Goal: Obtain resource: Download file/media

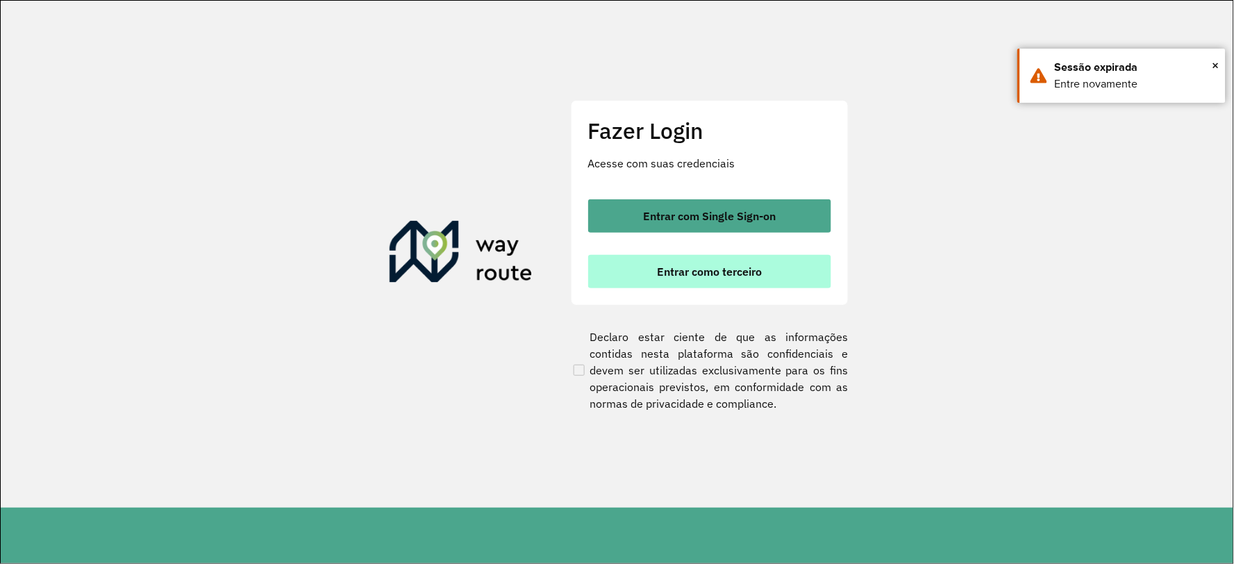
click at [650, 273] on button "Entrar como terceiro" at bounding box center [709, 271] width 243 height 33
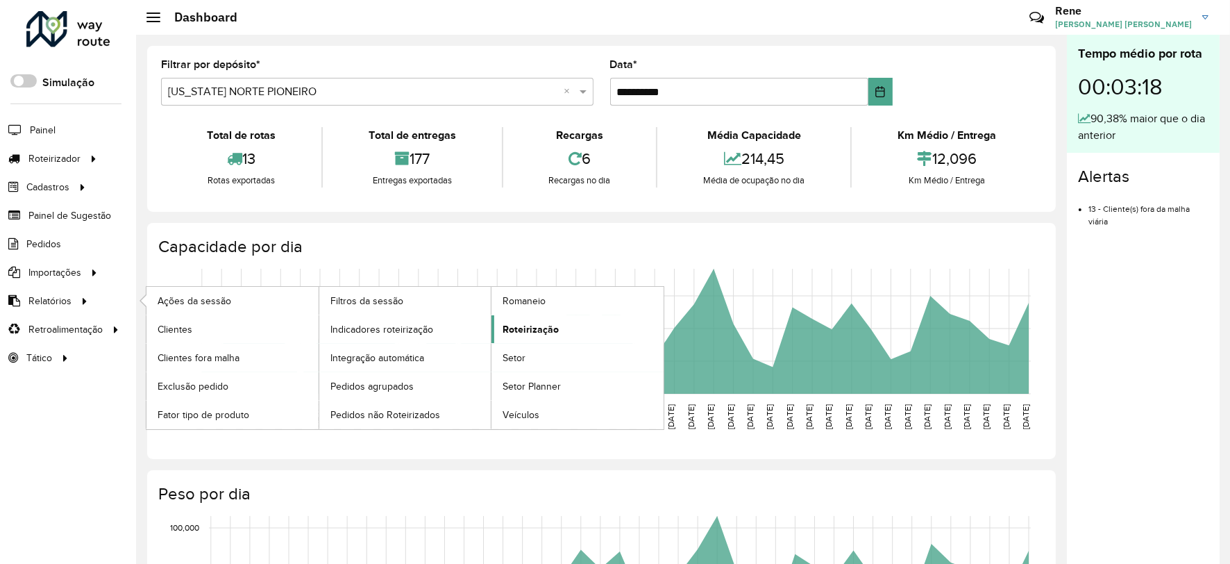
click at [537, 331] on span "Roteirização" at bounding box center [531, 329] width 56 height 15
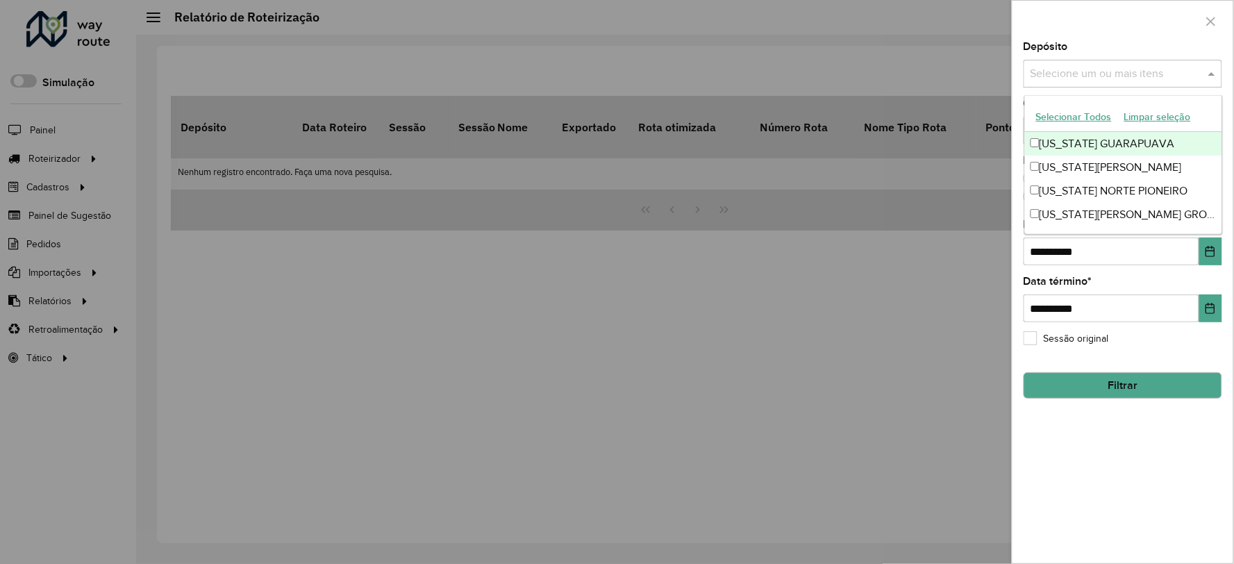
click at [1209, 75] on span at bounding box center [1212, 73] width 17 height 17
click at [1070, 114] on button "Selecionar Todos" at bounding box center [1073, 117] width 88 height 22
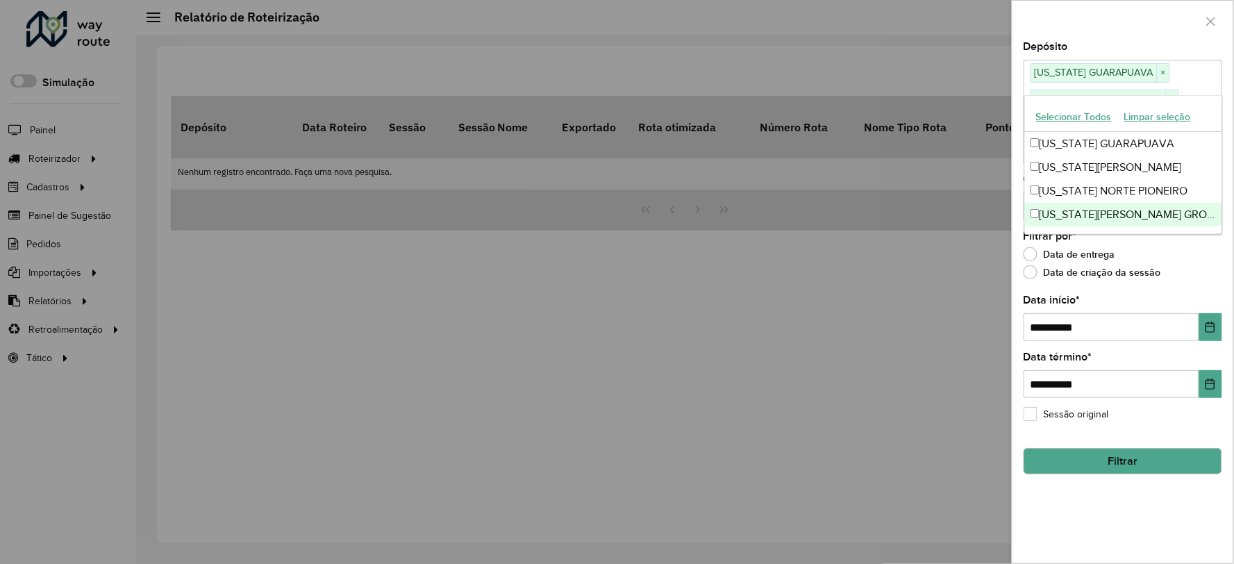
click at [1184, 262] on div "Data de entrega" at bounding box center [1122, 257] width 199 height 17
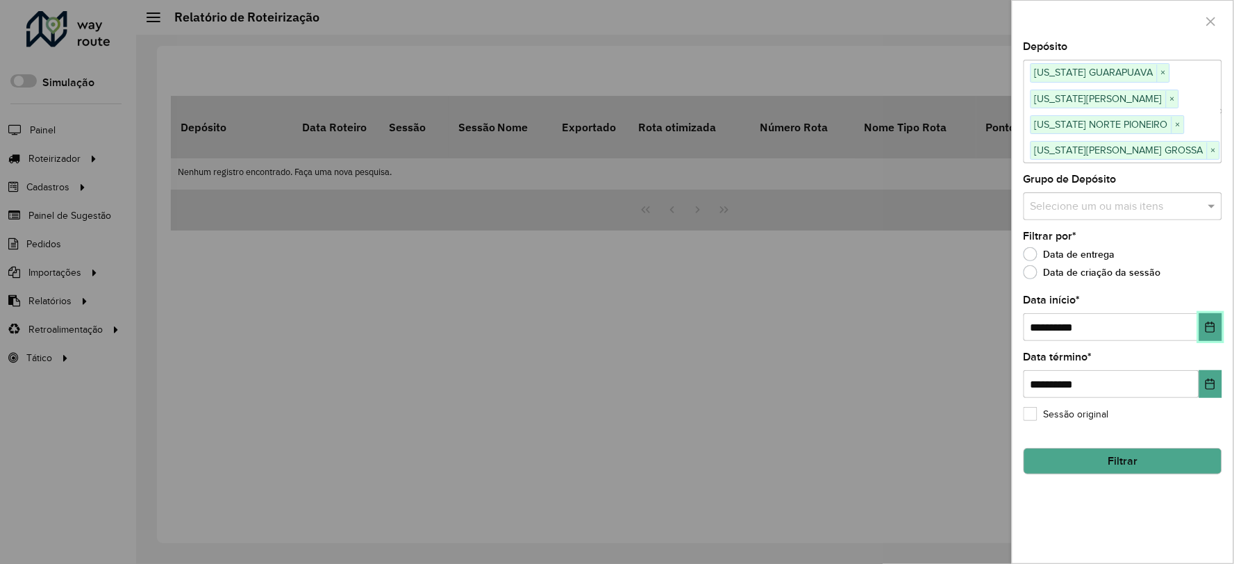
click at [1211, 330] on icon "Choose Date" at bounding box center [1209, 326] width 11 height 11
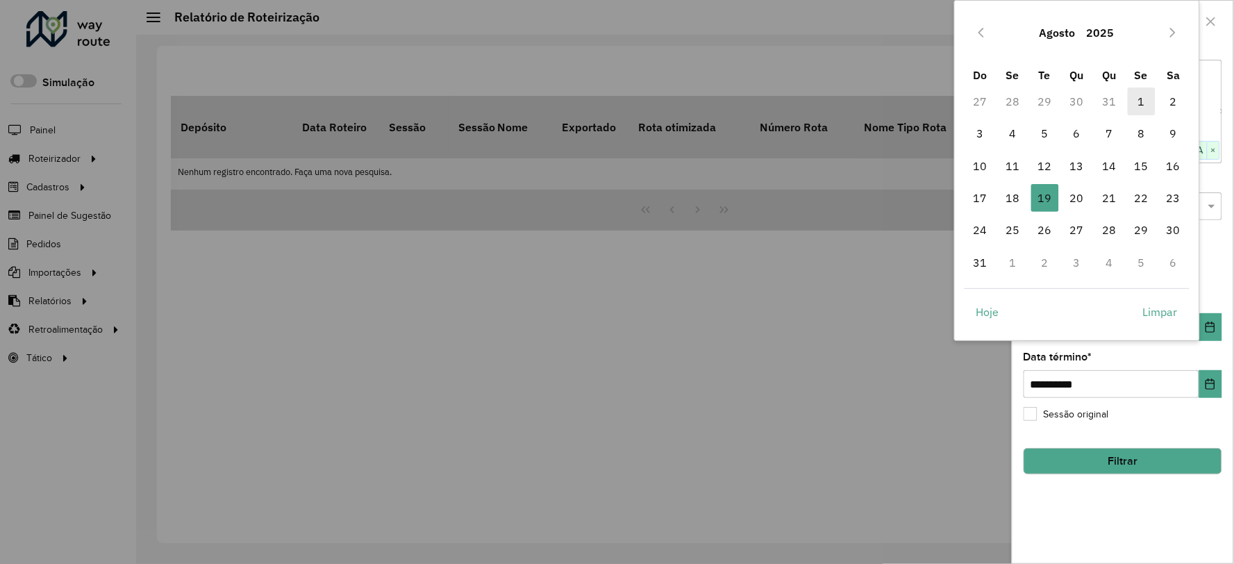
click at [1142, 103] on span "1" at bounding box center [1141, 101] width 28 height 28
type input "**********"
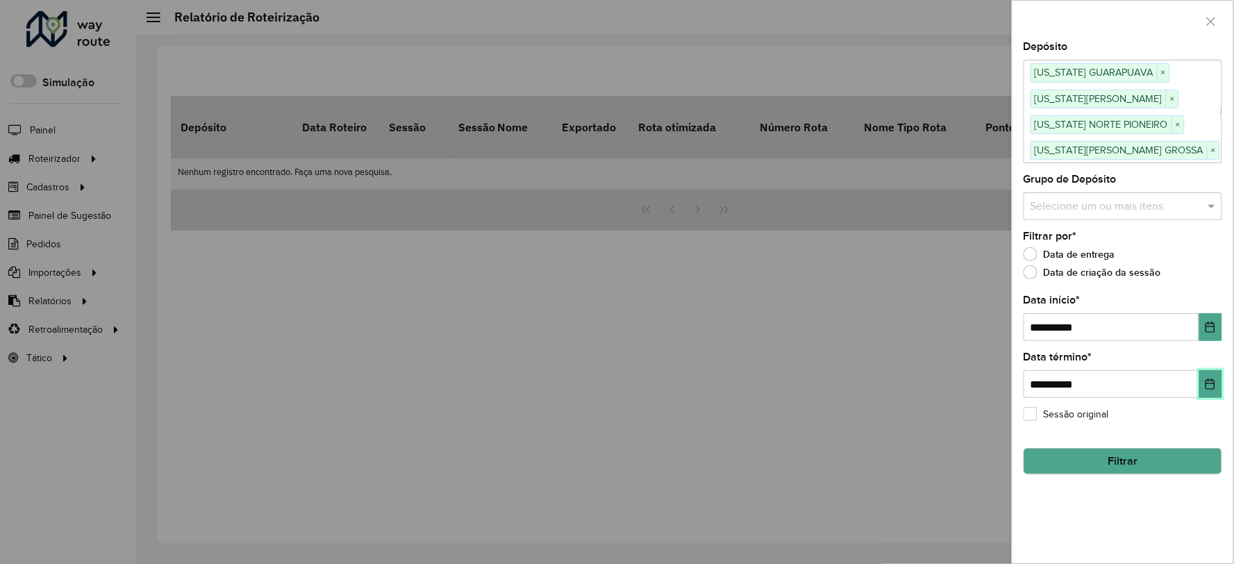
click at [1209, 380] on icon "Choose Date" at bounding box center [1209, 383] width 11 height 11
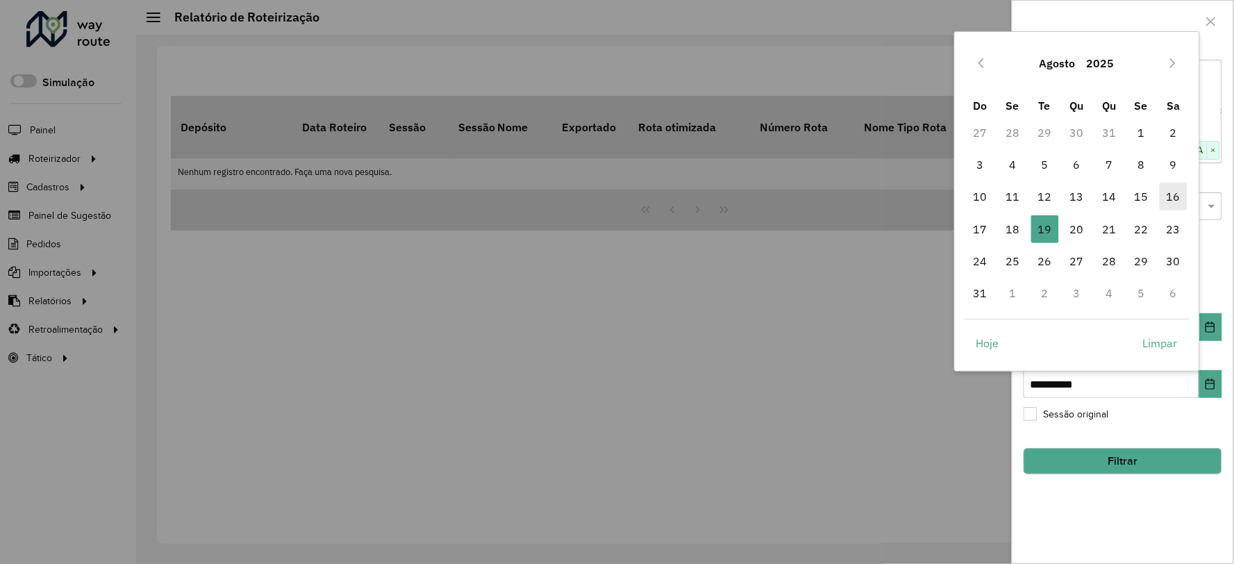
click at [1170, 203] on span "16" at bounding box center [1173, 197] width 28 height 28
type input "**********"
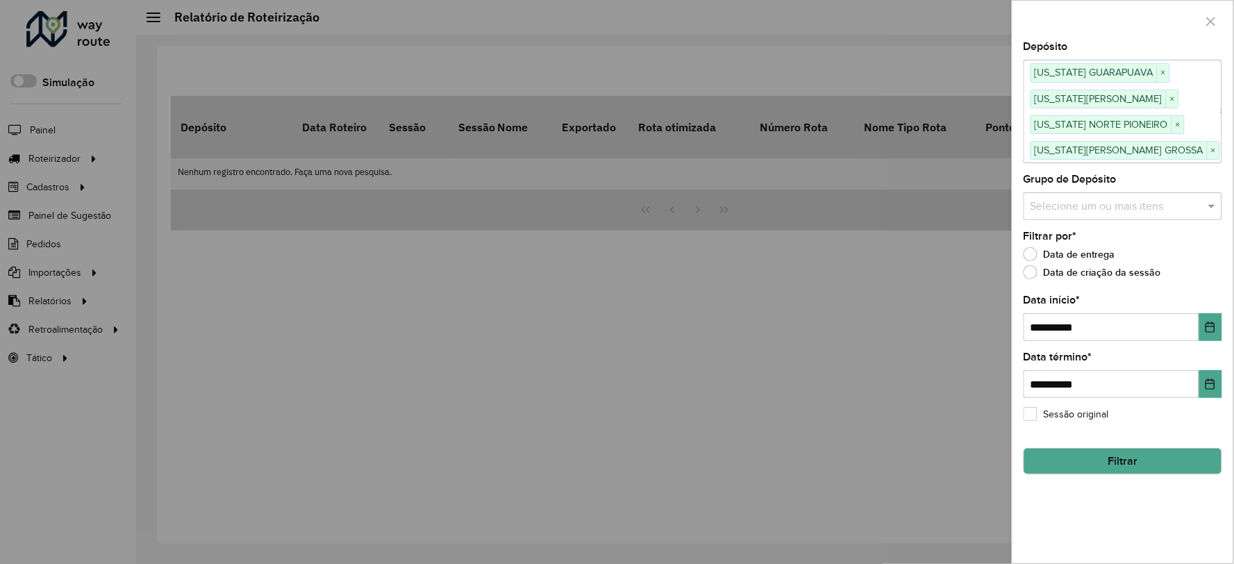
click at [1034, 279] on label "Data de criação da sessão" at bounding box center [1091, 272] width 137 height 14
click at [1032, 260] on label "Data de entrega" at bounding box center [1069, 254] width 92 height 14
click at [1090, 446] on hb-field-button "Filtrar" at bounding box center [1122, 455] width 199 height 37
click at [1092, 456] on button "Filtrar" at bounding box center [1122, 461] width 199 height 26
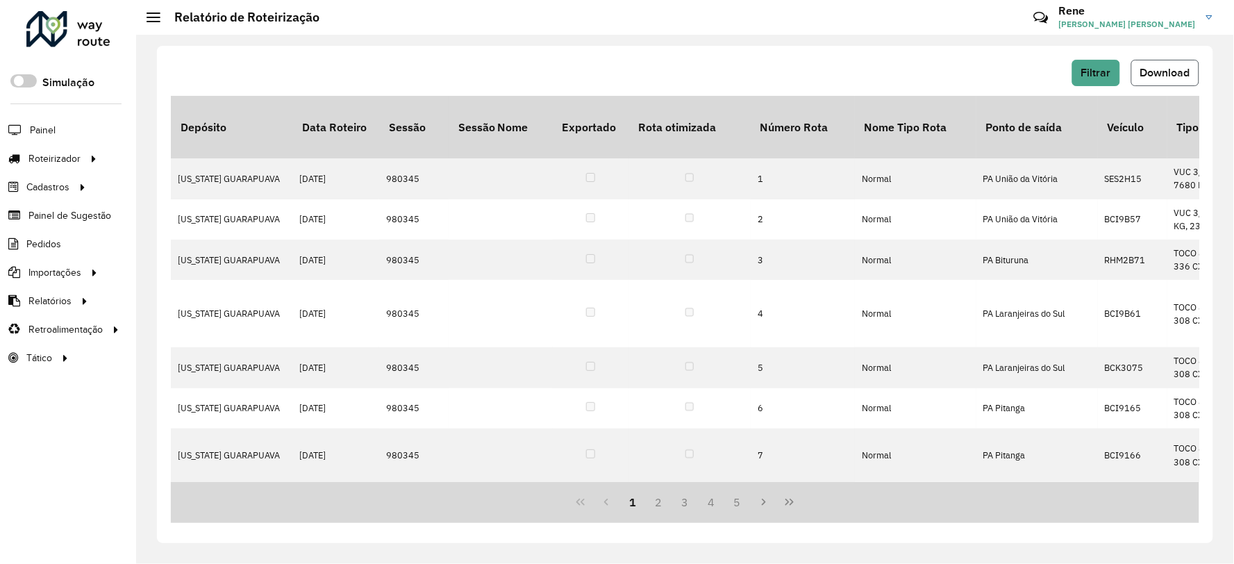
click at [1170, 71] on span "Download" at bounding box center [1165, 73] width 50 height 12
